Goal: Task Accomplishment & Management: Manage account settings

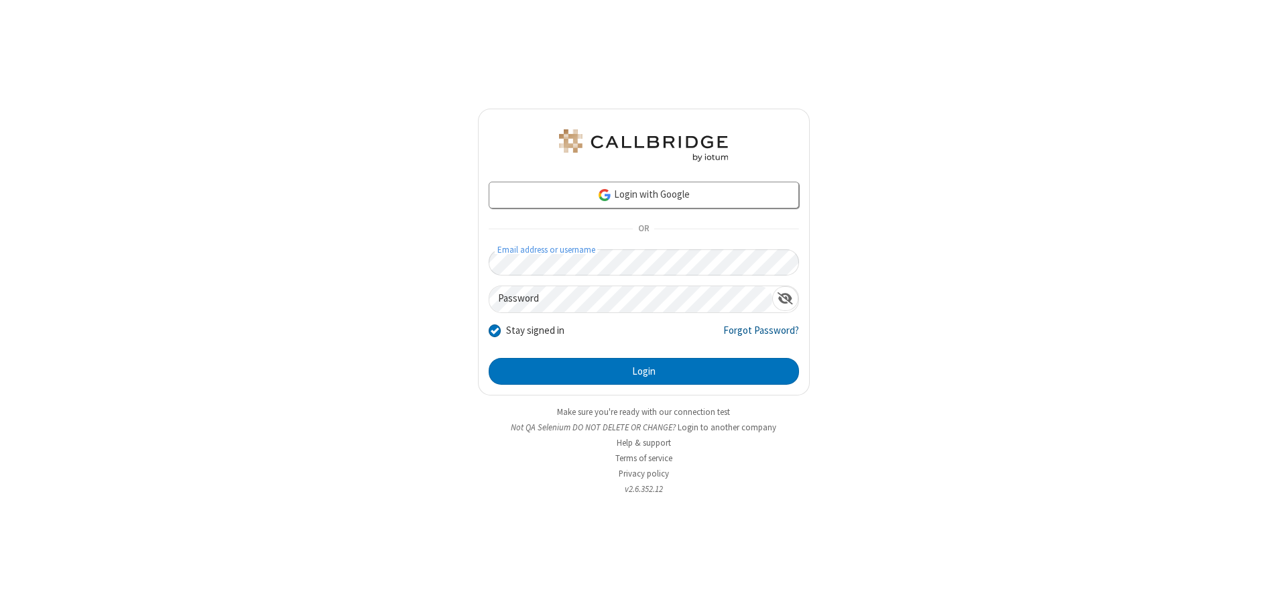
click at [761, 335] on link "Forgot Password?" at bounding box center [761, 335] width 76 height 25
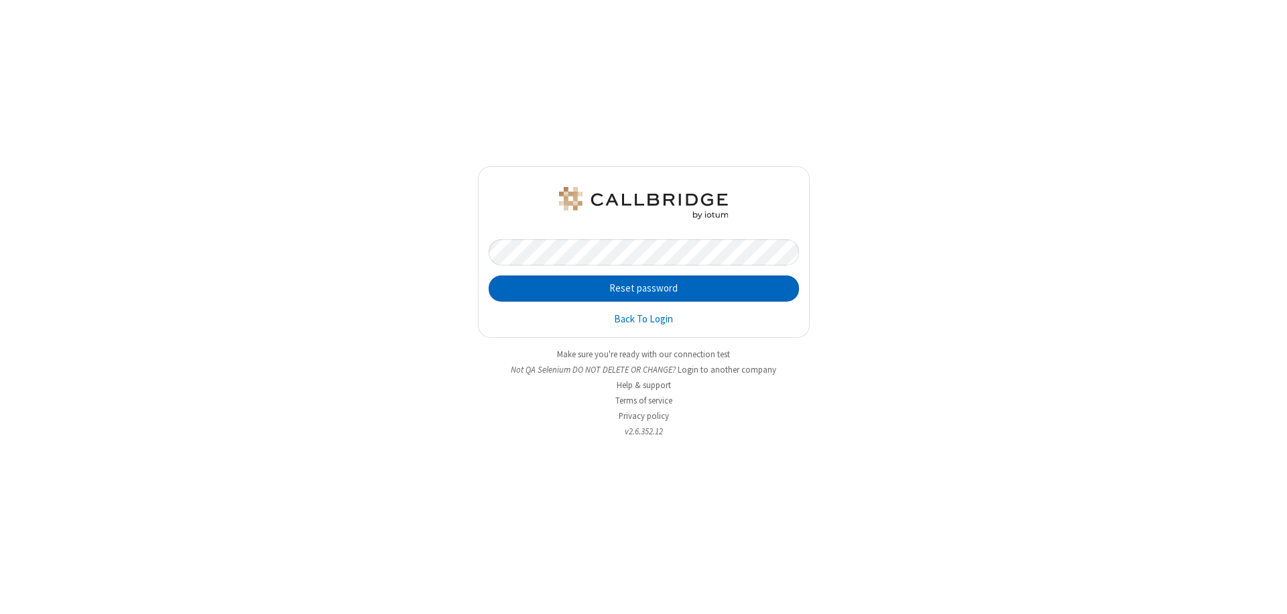
click at [643, 288] on button "Reset password" at bounding box center [644, 288] width 310 height 27
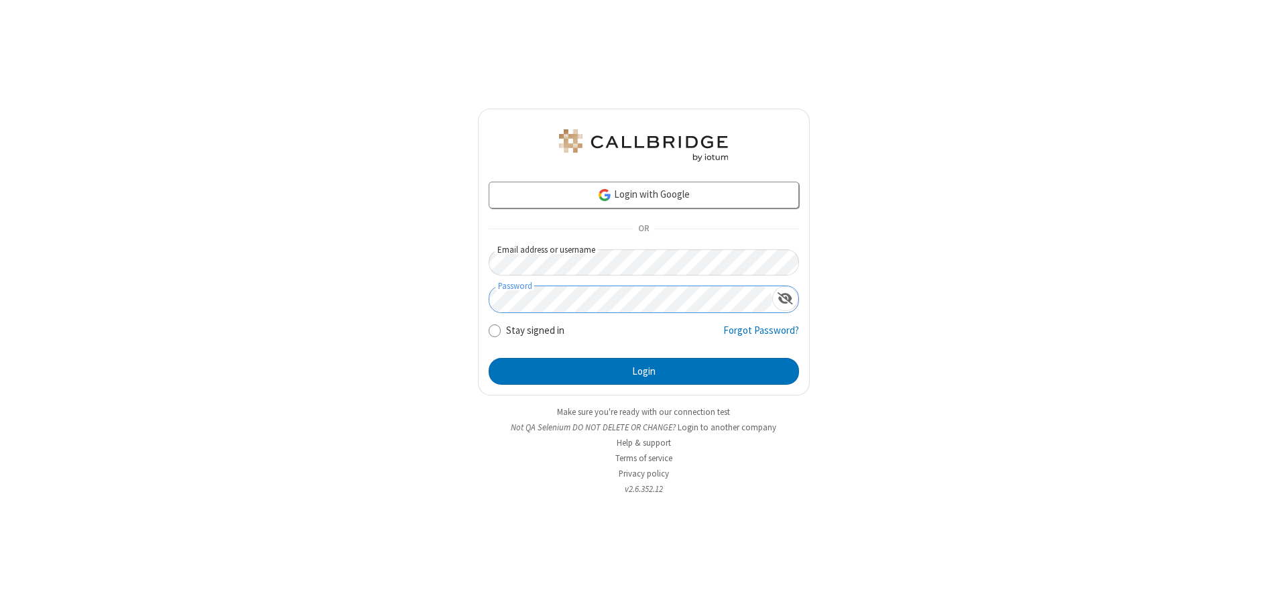
click at [643, 371] on button "Login" at bounding box center [644, 371] width 310 height 27
